Goal: Information Seeking & Learning: Learn about a topic

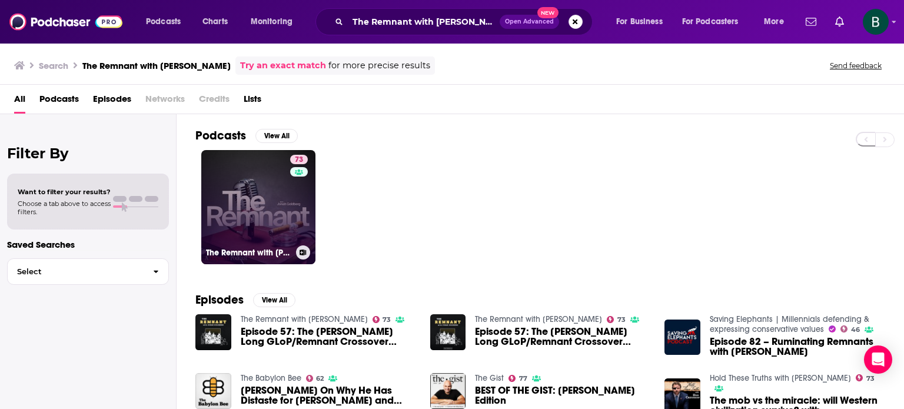
click at [281, 205] on link "73 The Remnant with [PERSON_NAME]" at bounding box center [258, 207] width 114 height 114
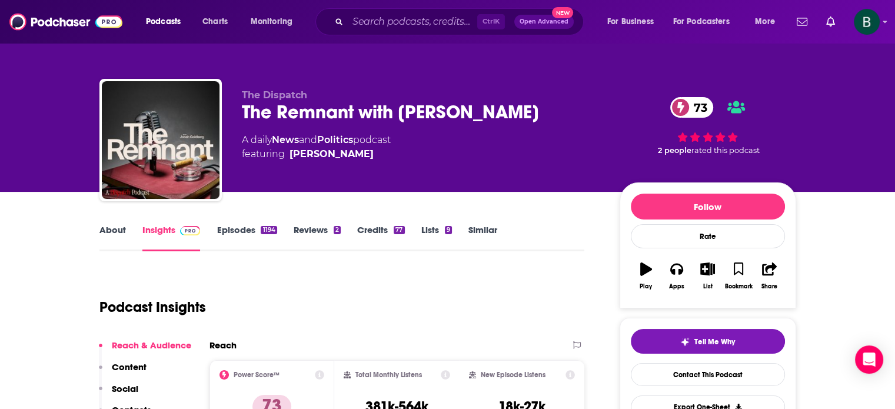
click at [105, 240] on link "About" at bounding box center [112, 237] width 26 height 27
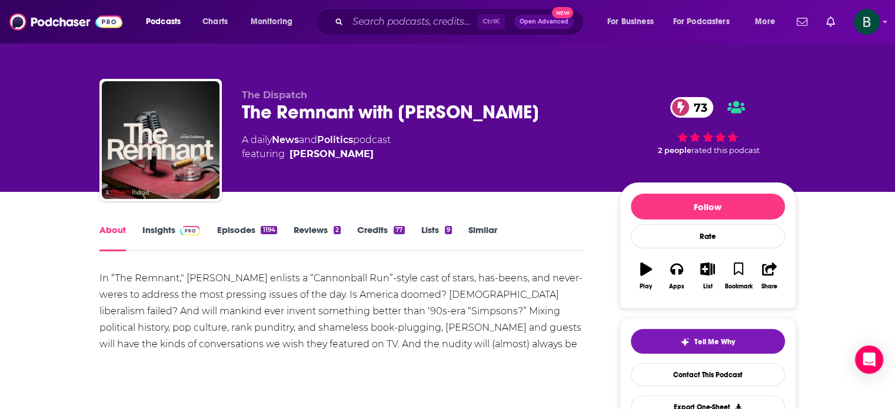
click at [162, 230] on link "Insights" at bounding box center [171, 237] width 58 height 27
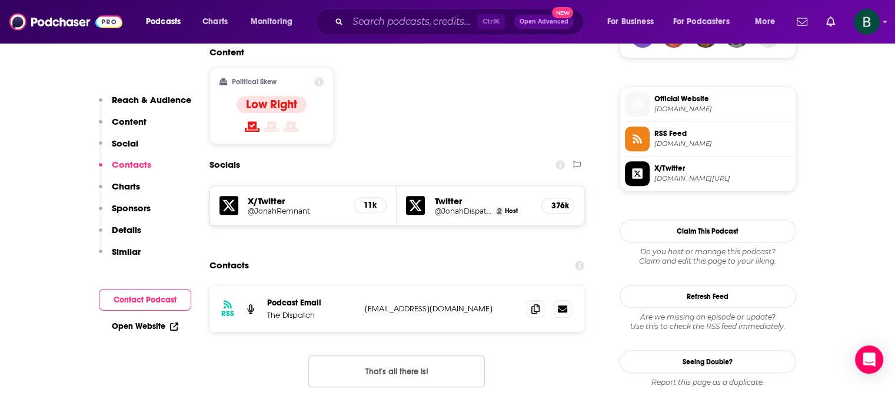
scroll to position [981, 0]
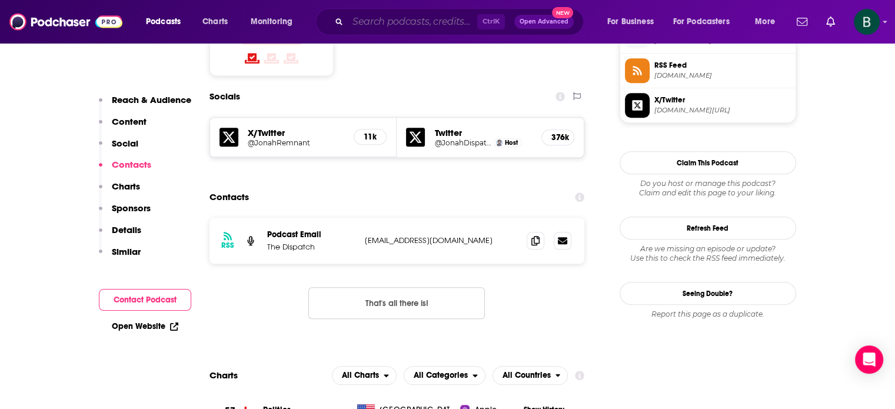
click at [379, 25] on input "Search podcasts, credits, & more..." at bounding box center [412, 21] width 129 height 19
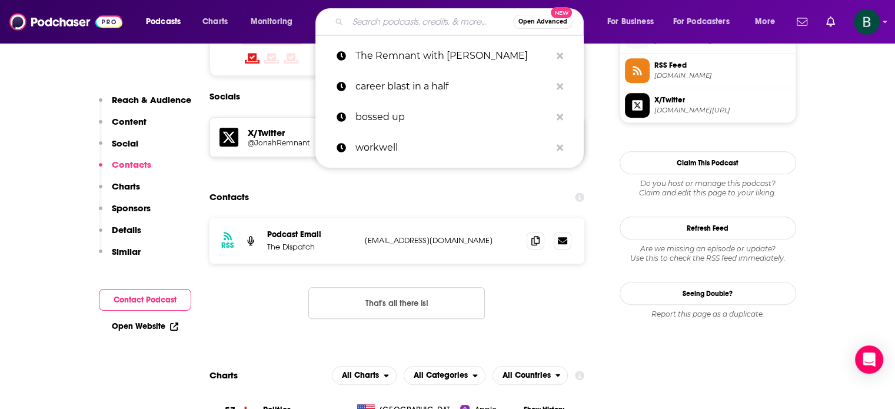
paste input "The Way I Heard It"
type input "The Way I Heard It"
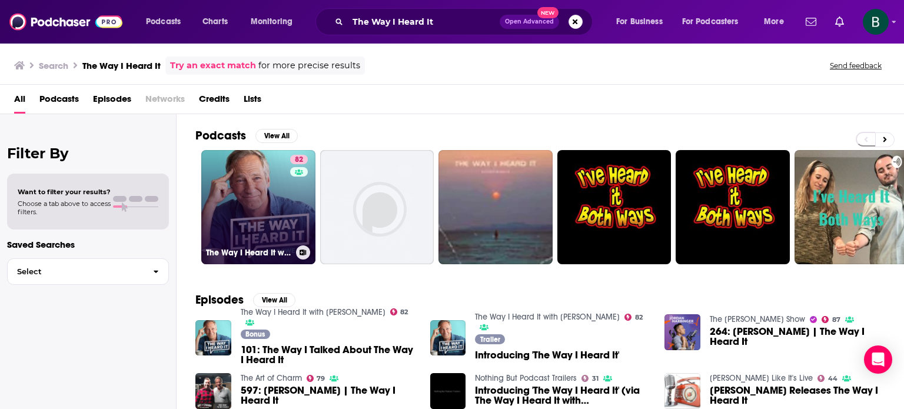
click at [255, 232] on link "82 The Way I Heard It with [PERSON_NAME]" at bounding box center [258, 207] width 114 height 114
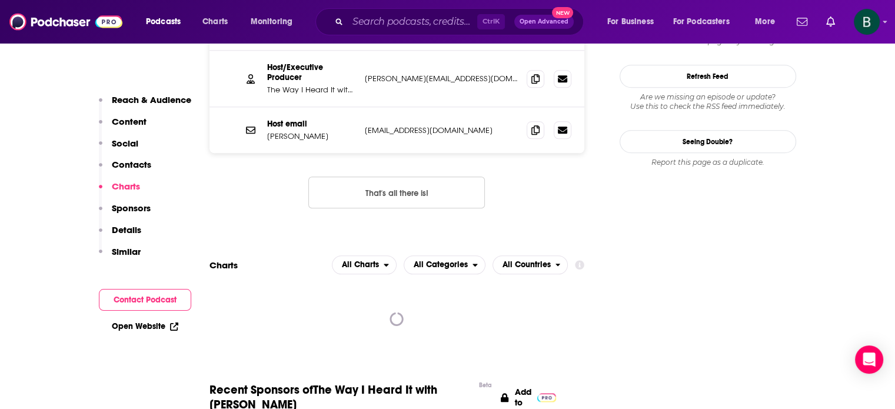
scroll to position [981, 0]
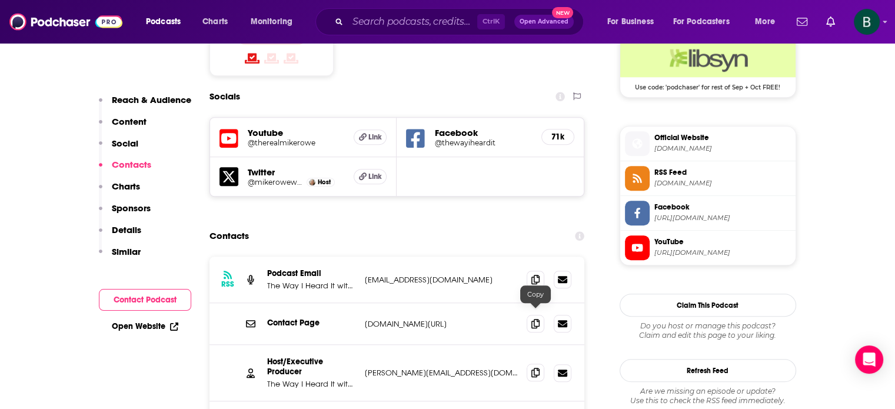
click at [534, 368] on icon at bounding box center [535, 372] width 8 height 9
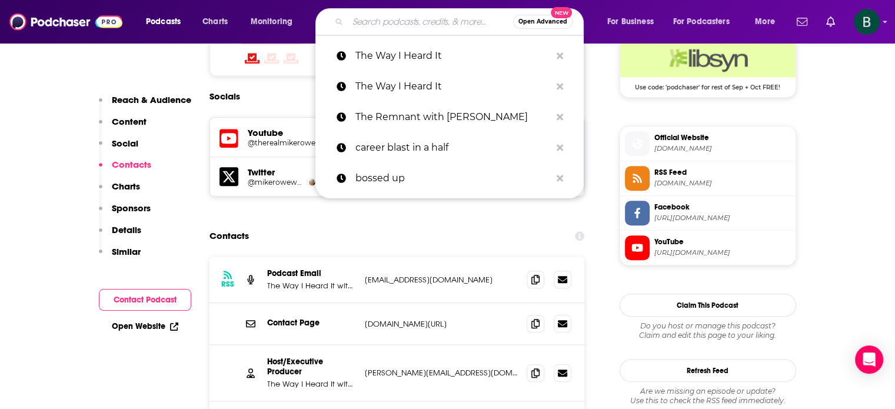
click at [373, 23] on input "Search podcasts, credits, & more..." at bounding box center [430, 21] width 165 height 19
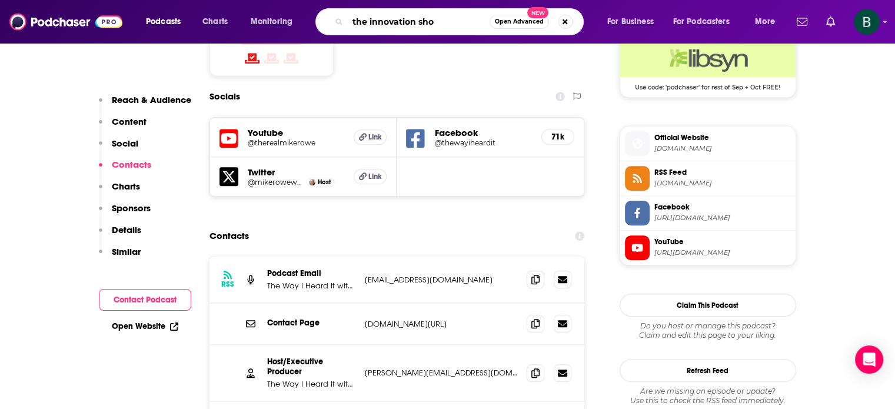
type input "the innovation show"
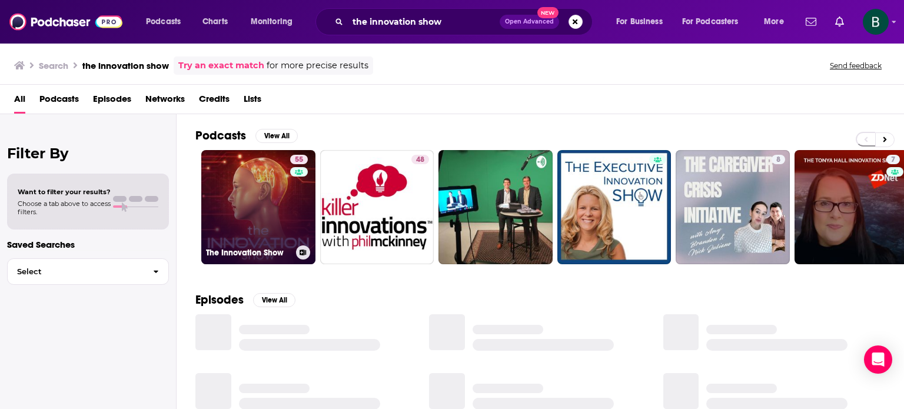
click at [245, 197] on link "55 The Innovation Show" at bounding box center [258, 207] width 114 height 114
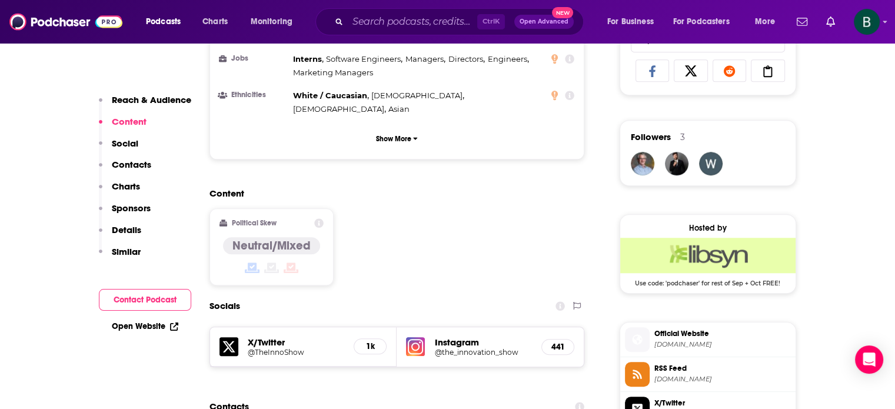
scroll to position [981, 0]
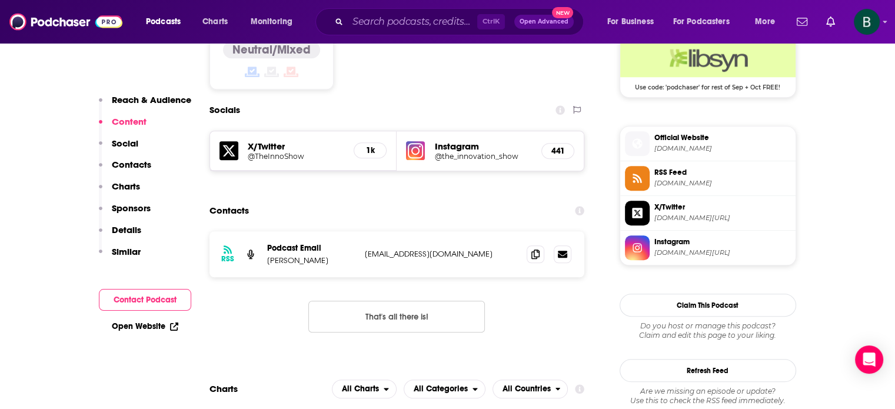
click at [431, 11] on div "Ctrl K Open Advanced New" at bounding box center [449, 21] width 268 height 27
click at [407, 30] on input "Search podcasts, credits, & more..." at bounding box center [412, 21] width 129 height 19
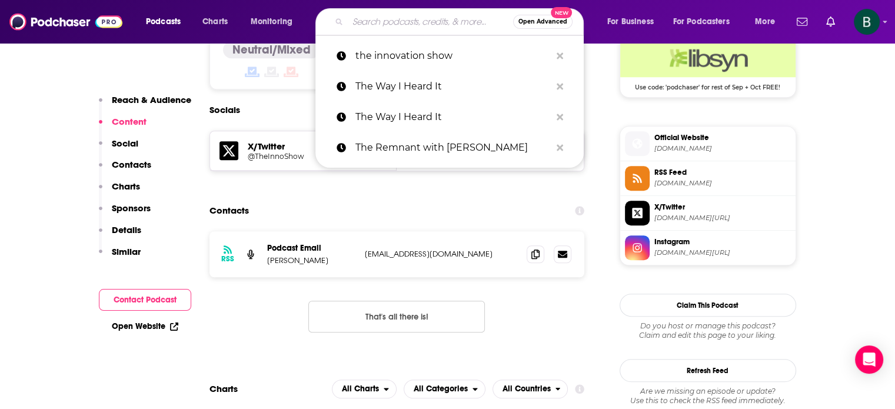
paste input "The [PERSON_NAME] Show"
type input "The [PERSON_NAME] Show"
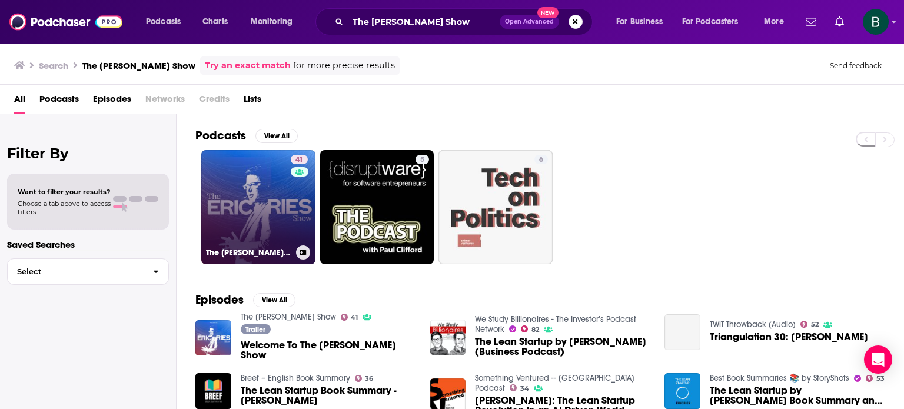
click at [270, 207] on link "41 The [PERSON_NAME] Show" at bounding box center [258, 207] width 114 height 114
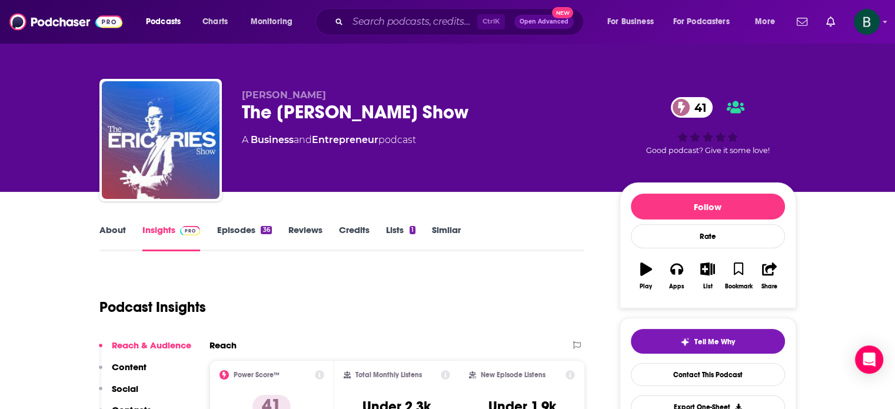
click at [108, 235] on link "About" at bounding box center [112, 237] width 26 height 27
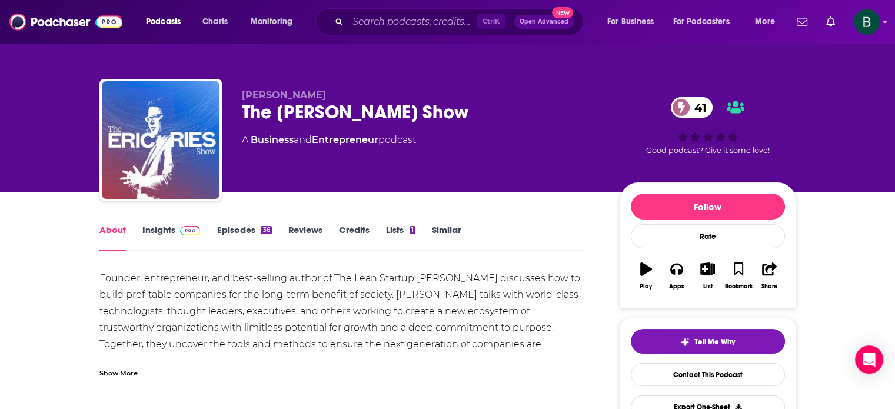
click at [137, 371] on div "Show More" at bounding box center [118, 372] width 38 height 11
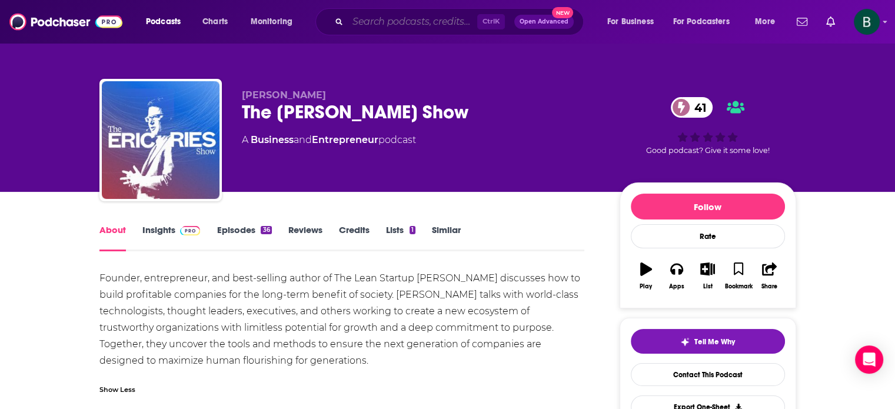
click at [391, 28] on input "Search podcasts, credits, & more..." at bounding box center [412, 21] width 129 height 19
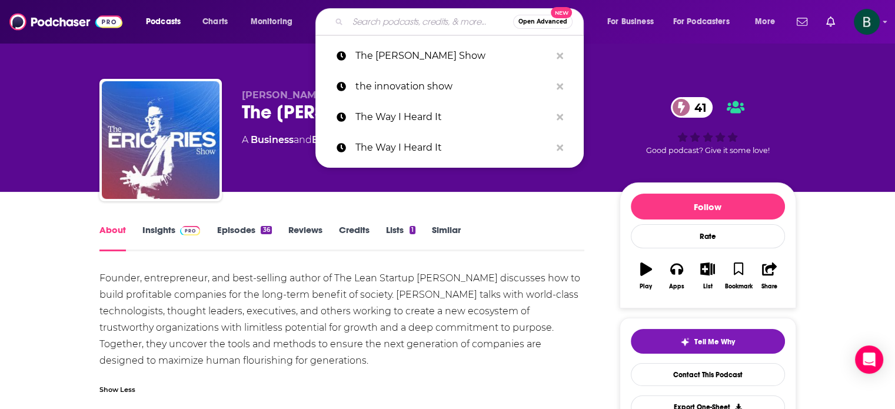
paste input "3 Books with [PERSON_NAME]"
type input "3 Books with [PERSON_NAME]"
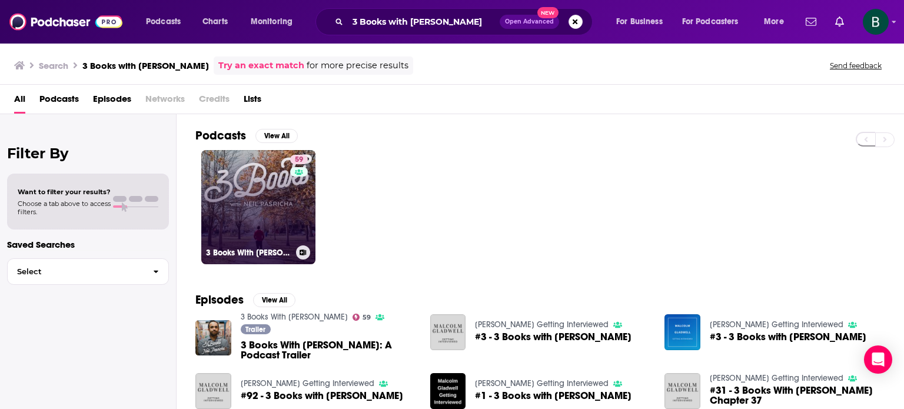
click at [245, 192] on link "59 3 Books With [PERSON_NAME]" at bounding box center [258, 207] width 114 height 114
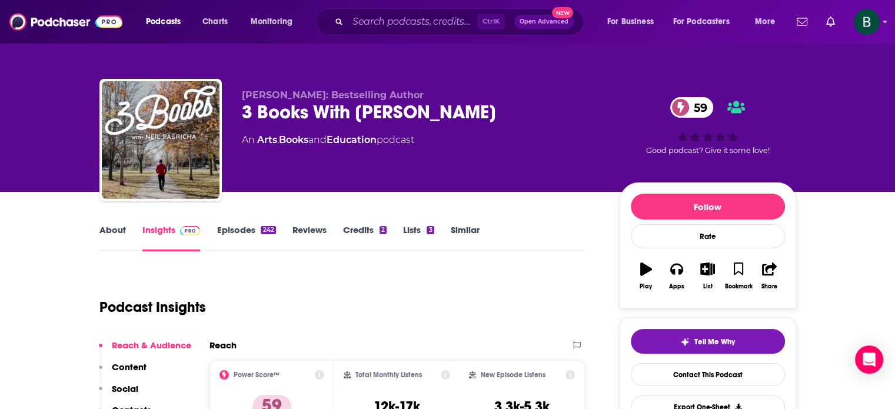
click at [115, 233] on link "About" at bounding box center [112, 237] width 26 height 27
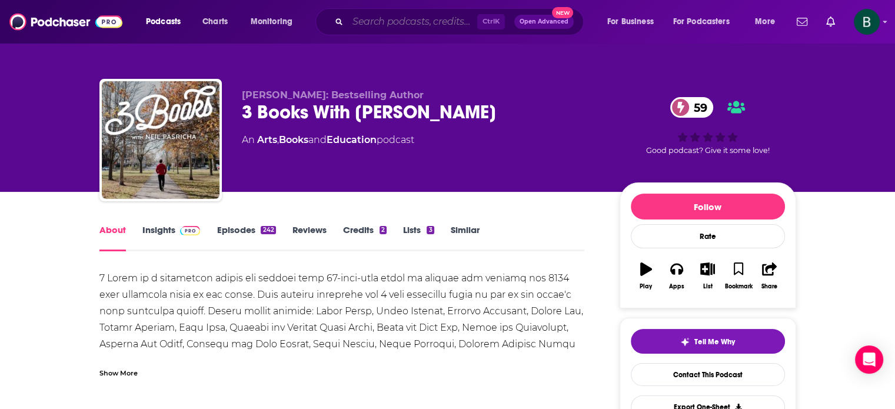
click at [440, 15] on input "Search podcasts, credits, & more..." at bounding box center [412, 21] width 129 height 19
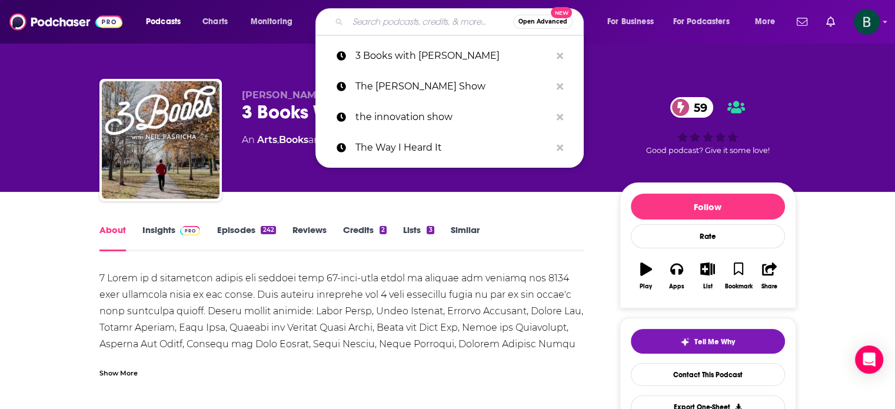
paste input "Business for Good"
type input "Business for Good"
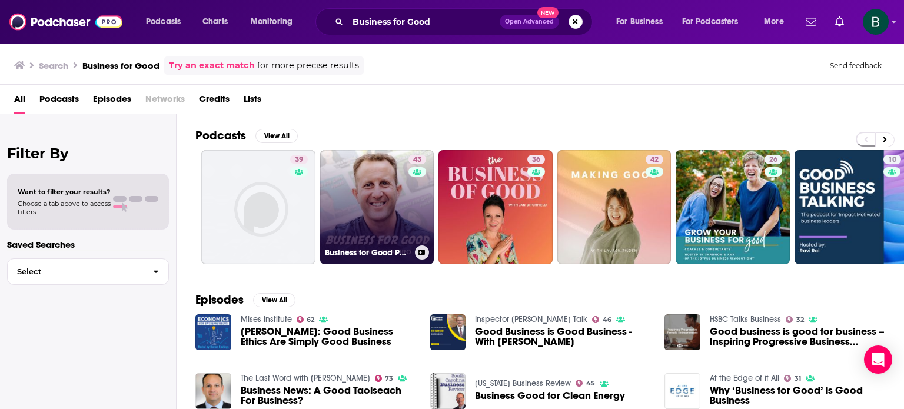
click at [398, 212] on link "43 Business for Good Podcast" at bounding box center [377, 207] width 114 height 114
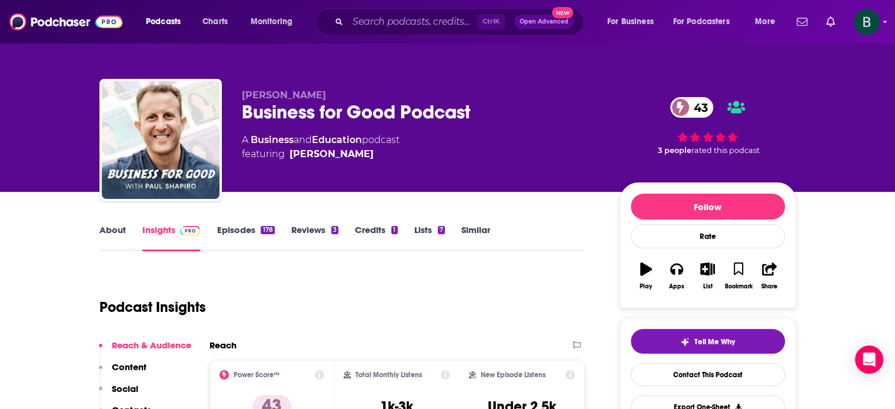
click at [106, 230] on link "About" at bounding box center [112, 237] width 26 height 27
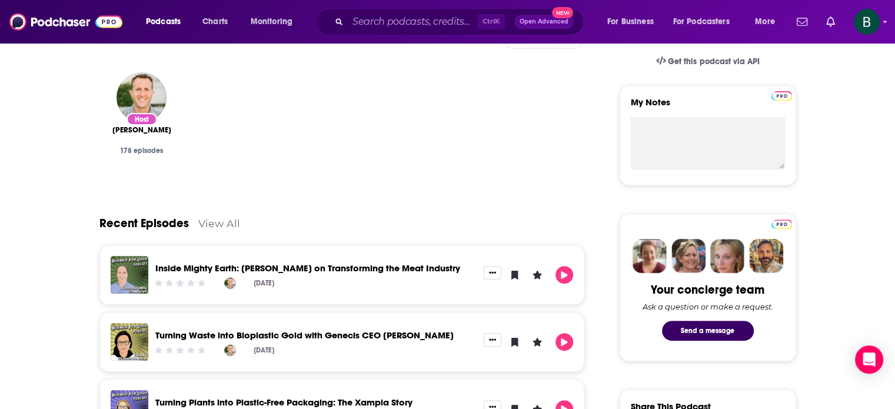
scroll to position [98, 0]
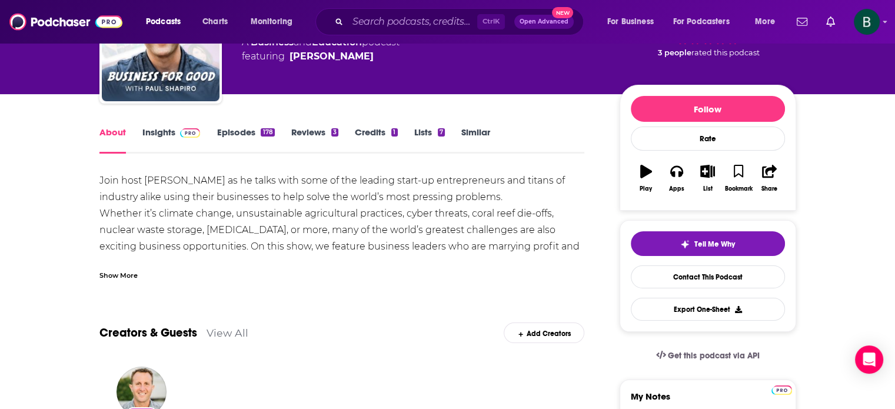
click at [124, 274] on div "Show More" at bounding box center [118, 274] width 38 height 11
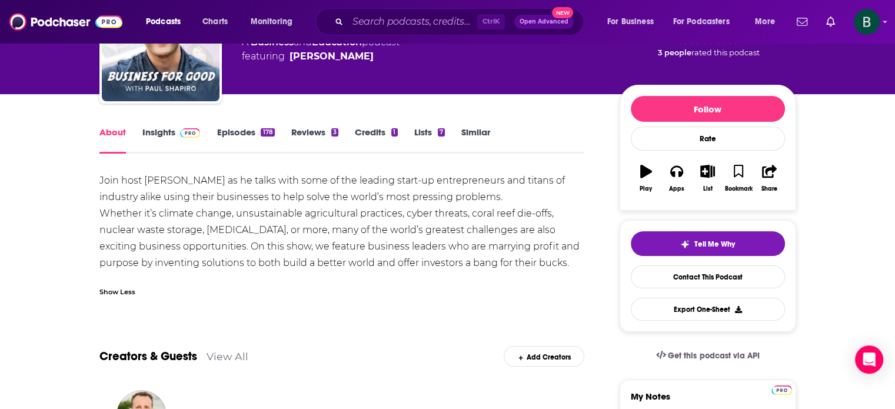
click at [167, 135] on link "Insights" at bounding box center [171, 140] width 58 height 27
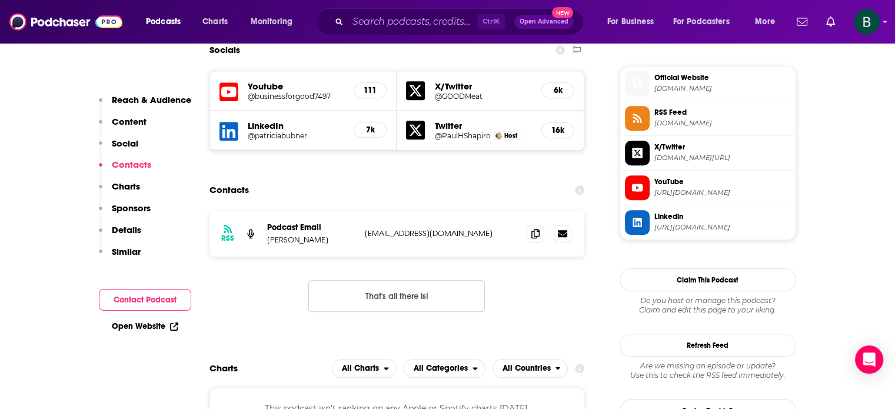
scroll to position [1079, 0]
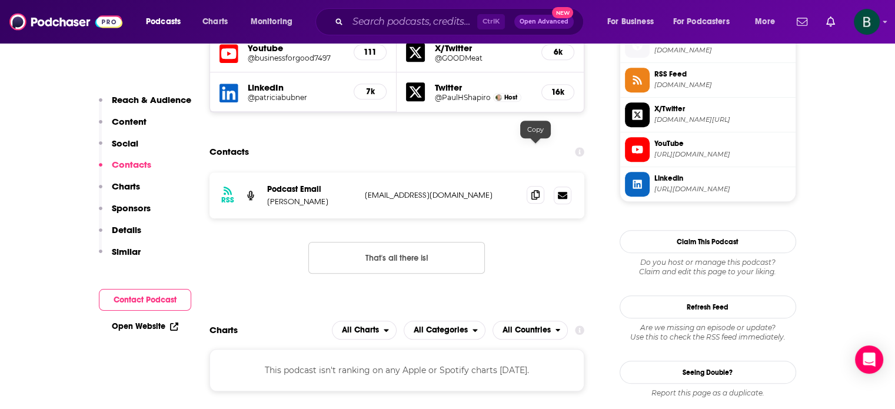
click at [537, 190] on icon at bounding box center [535, 194] width 8 height 9
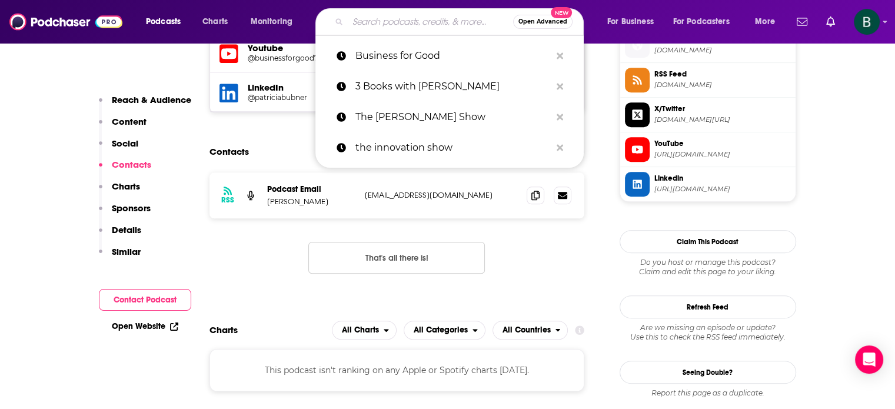
click at [428, 24] on input "Search podcasts, credits, & more..." at bounding box center [430, 21] width 165 height 19
paste input "Open to Debate"
type input "Open to Debate"
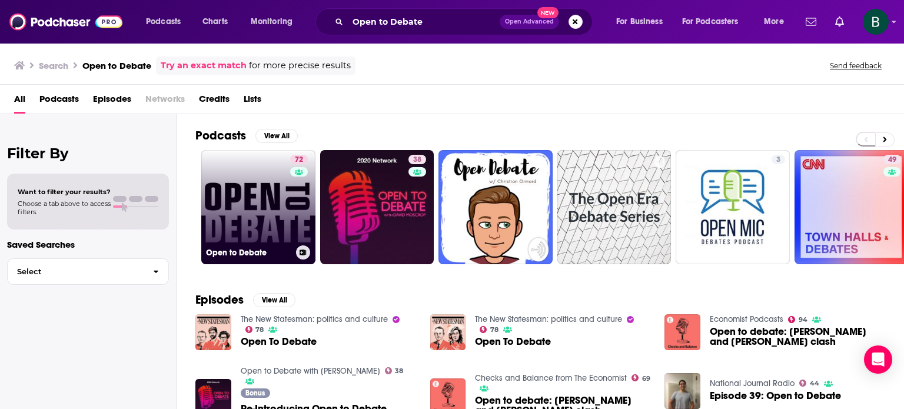
click at [241, 212] on link "72 Open to Debate" at bounding box center [258, 207] width 114 height 114
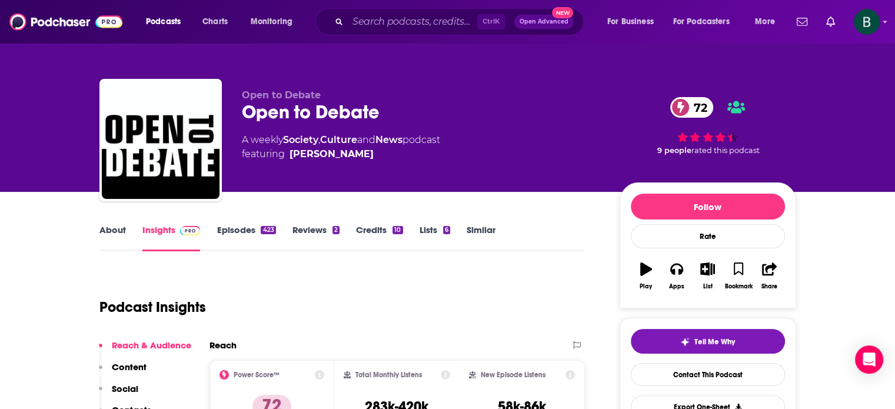
click at [118, 232] on link "About" at bounding box center [112, 237] width 26 height 27
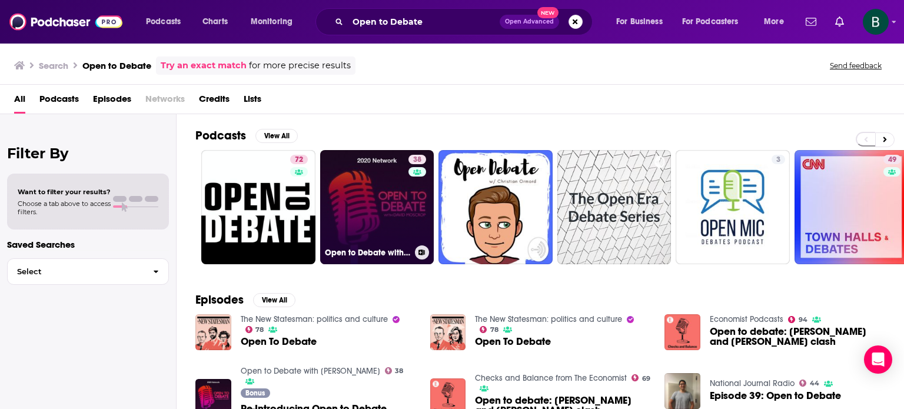
click at [363, 205] on link "38 Open to Debate with [PERSON_NAME]" at bounding box center [377, 207] width 114 height 114
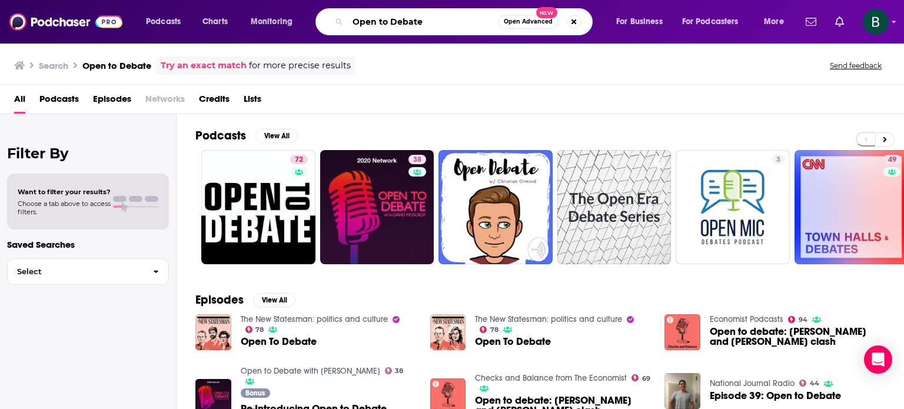
drag, startPoint x: 205, startPoint y: 11, endPoint x: 131, endPoint y: 11, distance: 74.2
click at [131, 11] on div "Podcasts Charts Monitoring Open to Debate Open Advanced New For Business For Po…" at bounding box center [461, 21] width 667 height 27
type input "secrets of success"
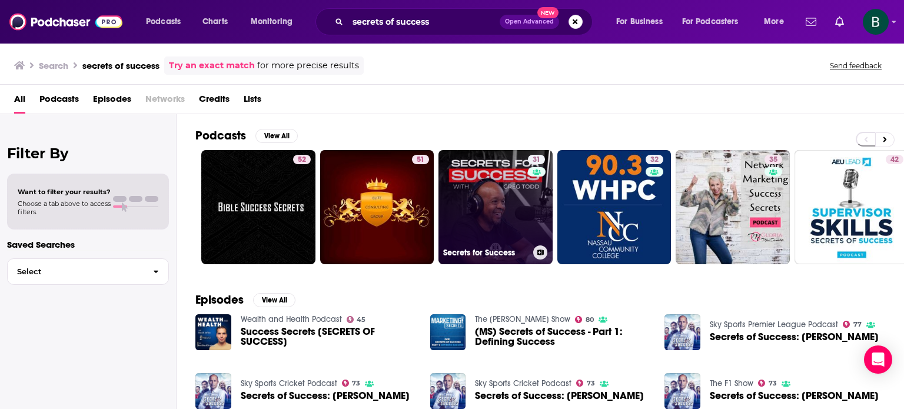
click at [492, 177] on link "31 Secrets for Success" at bounding box center [495, 207] width 114 height 114
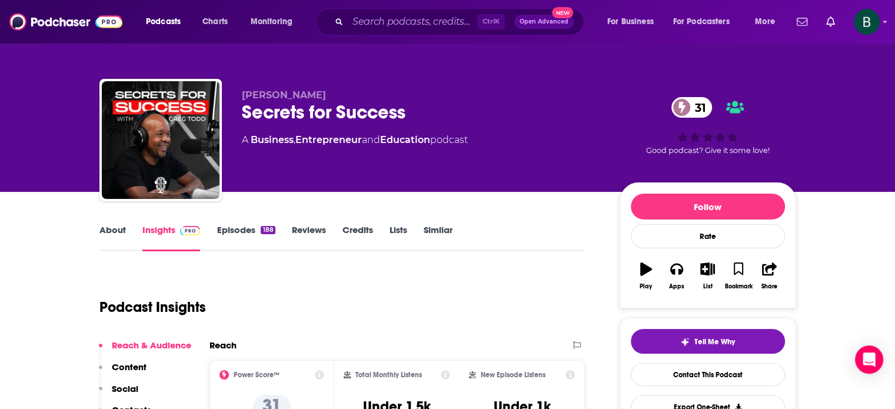
click at [118, 235] on link "About" at bounding box center [112, 237] width 26 height 27
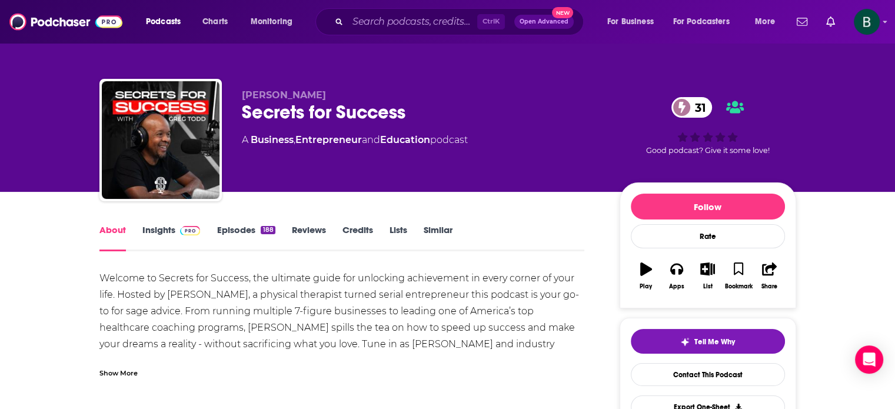
click at [156, 232] on link "Insights" at bounding box center [171, 237] width 58 height 27
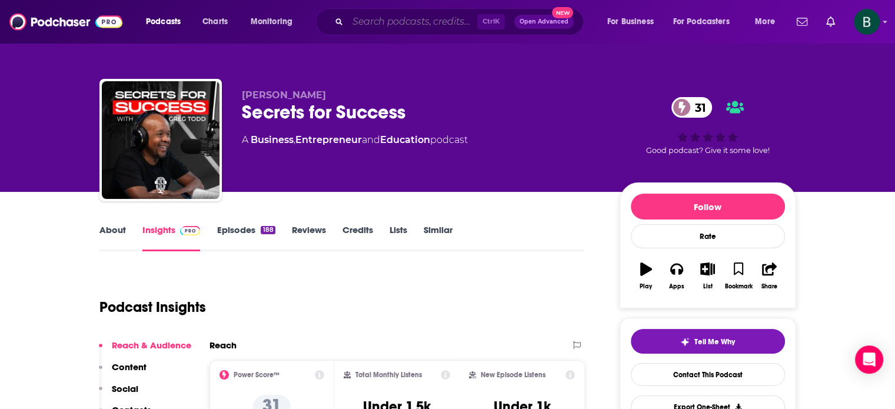
click at [363, 24] on input "Search podcasts, credits, & more..." at bounding box center [412, 21] width 129 height 19
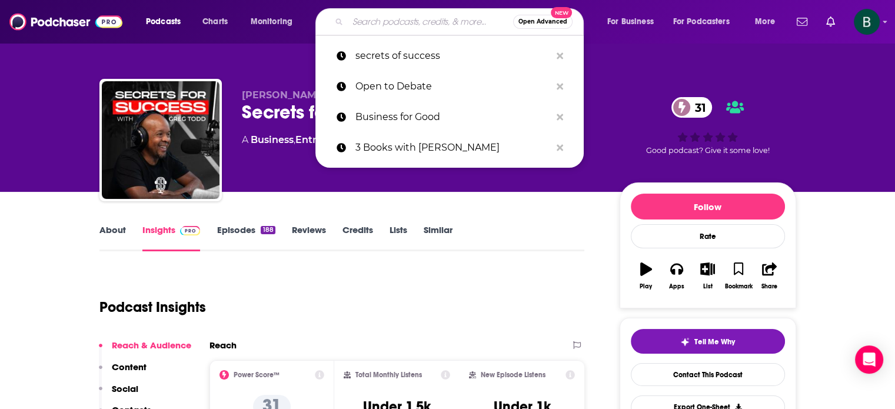
paste input "People and Projects"
type input "People and Projects"
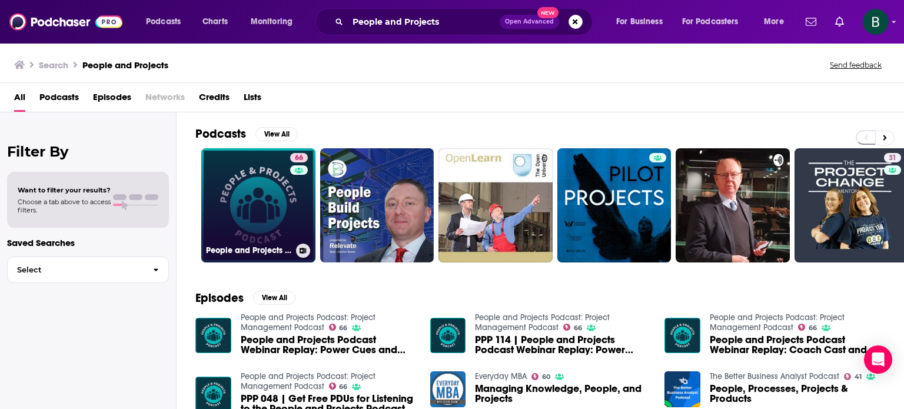
click at [267, 202] on link "66 People and Projects Podcast: Project Management Podcast" at bounding box center [258, 205] width 114 height 114
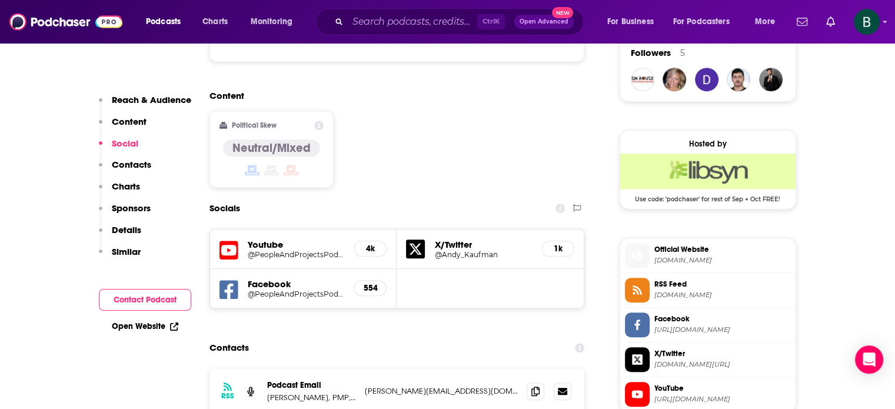
scroll to position [1079, 0]
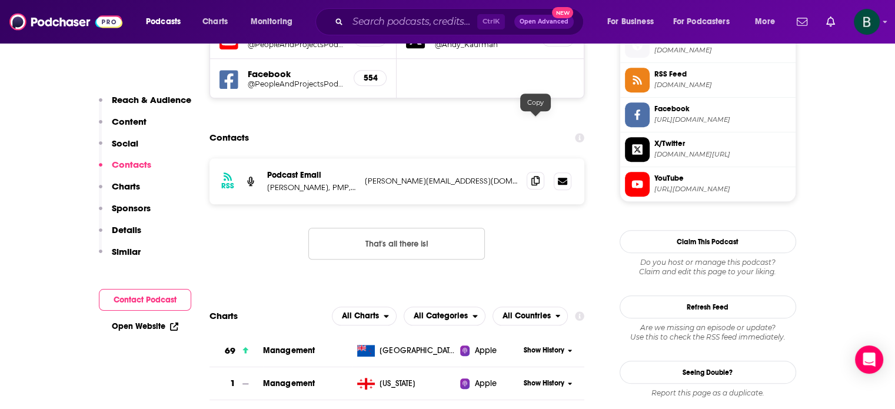
click at [534, 176] on icon at bounding box center [535, 180] width 8 height 9
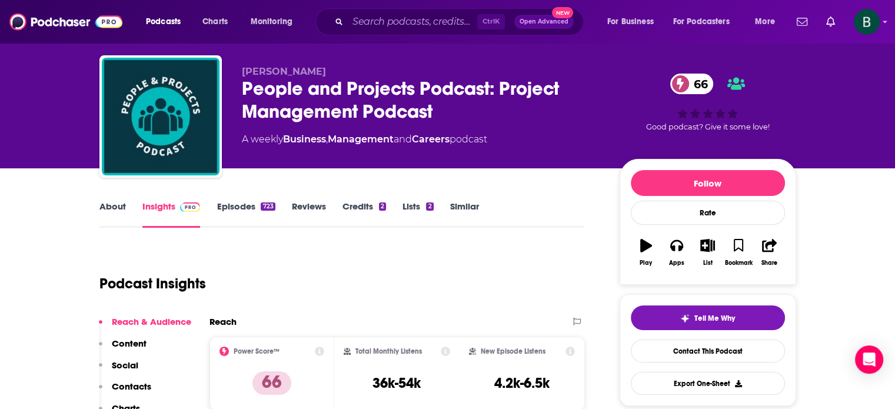
scroll to position [0, 0]
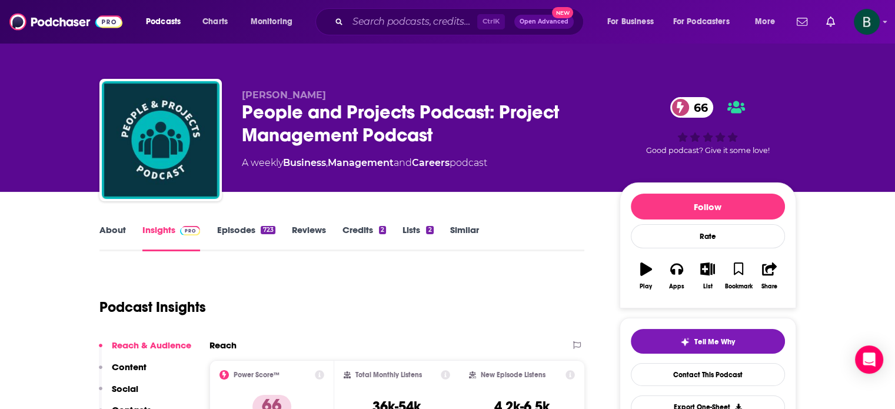
click at [388, 13] on input "Search podcasts, credits, & more..." at bounding box center [412, 21] width 129 height 19
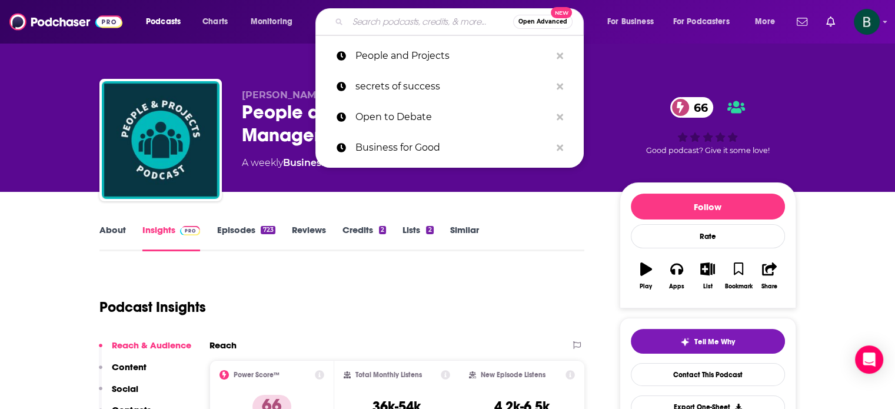
paste input "Duct Tape Marketing"
type input "Duct Tape Marketing"
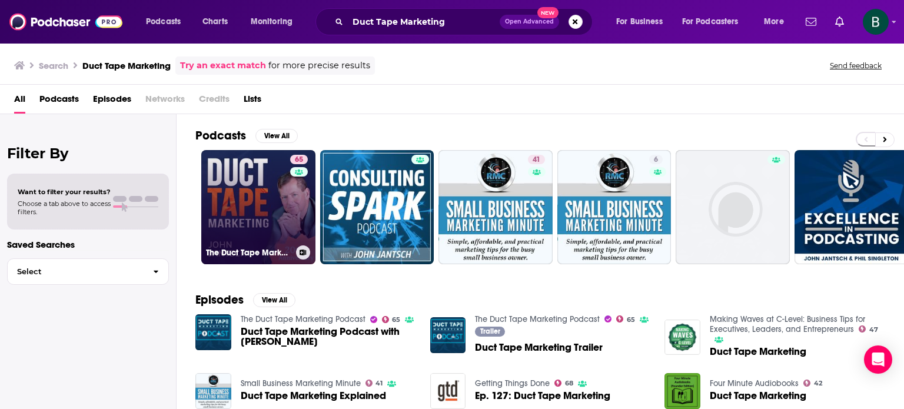
click at [247, 197] on link "65 The Duct Tape Marketing Podcast" at bounding box center [258, 207] width 114 height 114
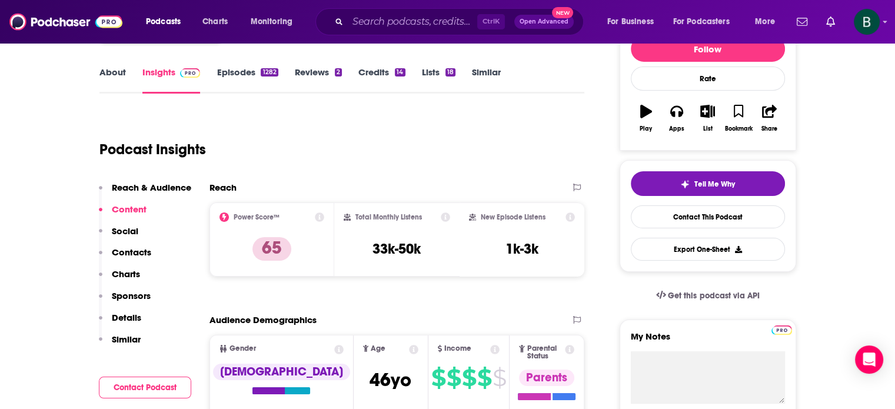
scroll to position [98, 0]
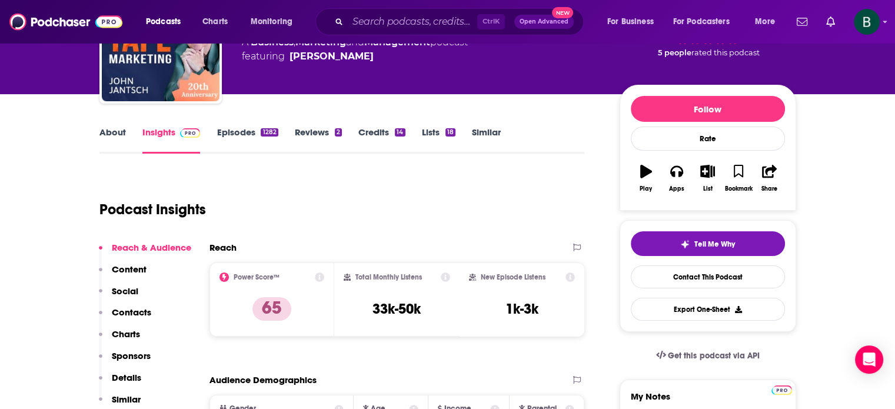
click at [108, 131] on link "About" at bounding box center [112, 140] width 26 height 27
